Goal: Information Seeking & Learning: Learn about a topic

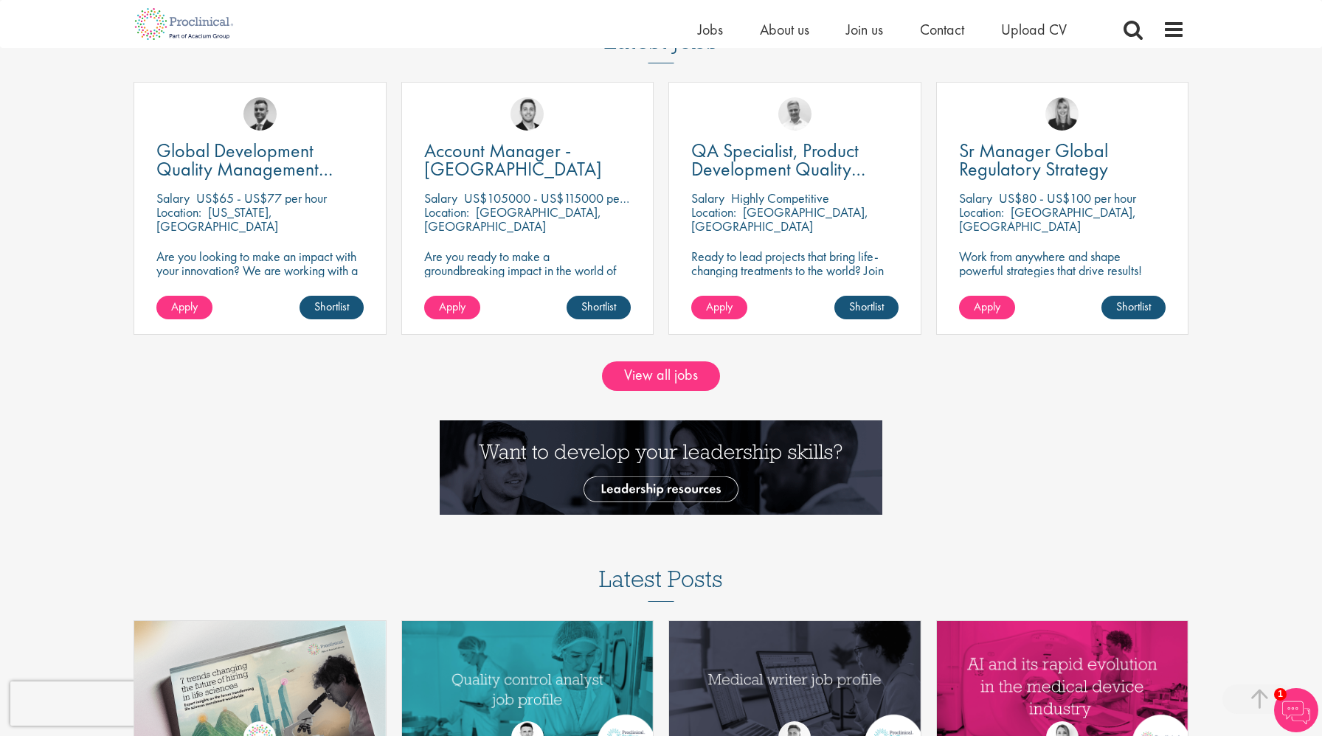
scroll to position [1482, 0]
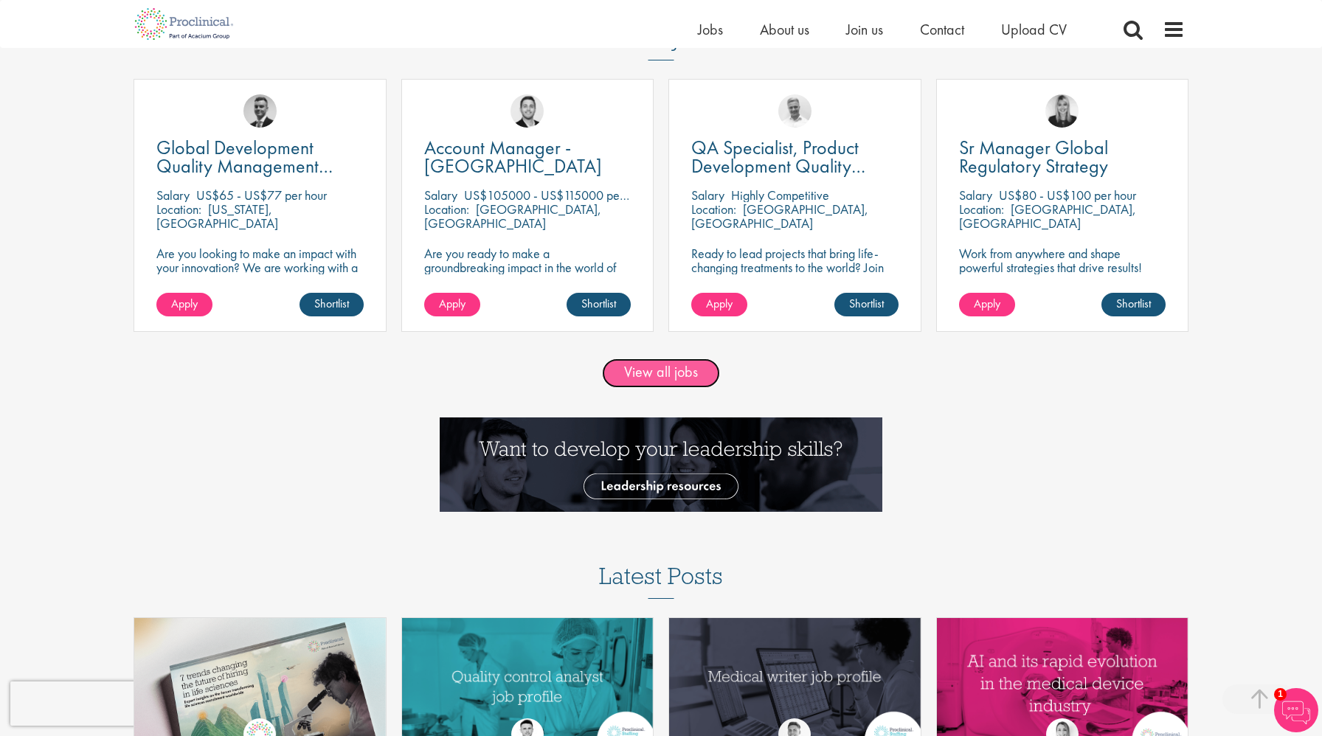
click at [688, 375] on link "View all jobs" at bounding box center [661, 372] width 118 height 29
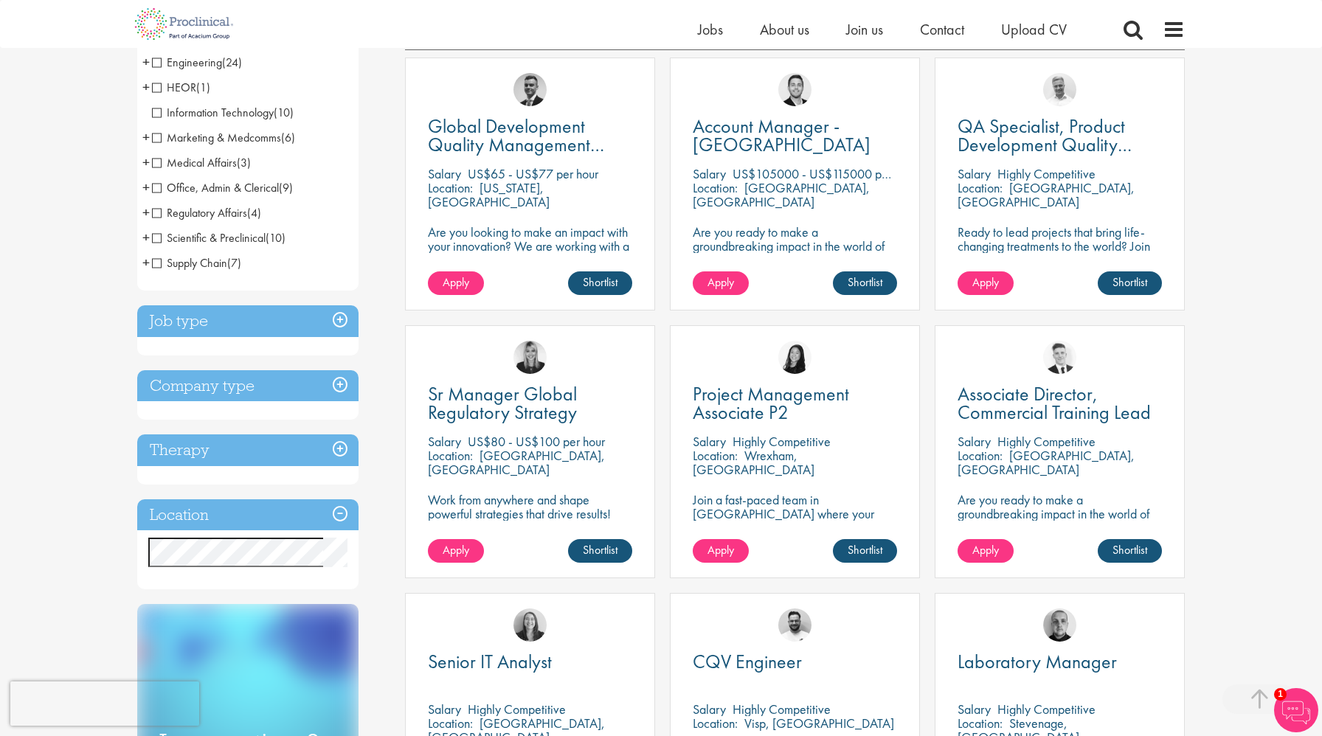
scroll to position [276, 0]
